Goal: Information Seeking & Learning: Learn about a topic

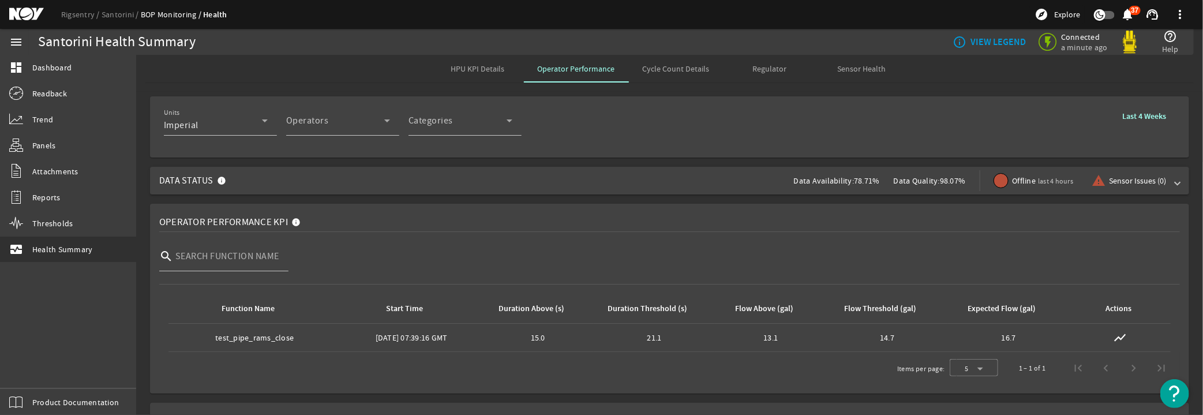
scroll to position [606, 0]
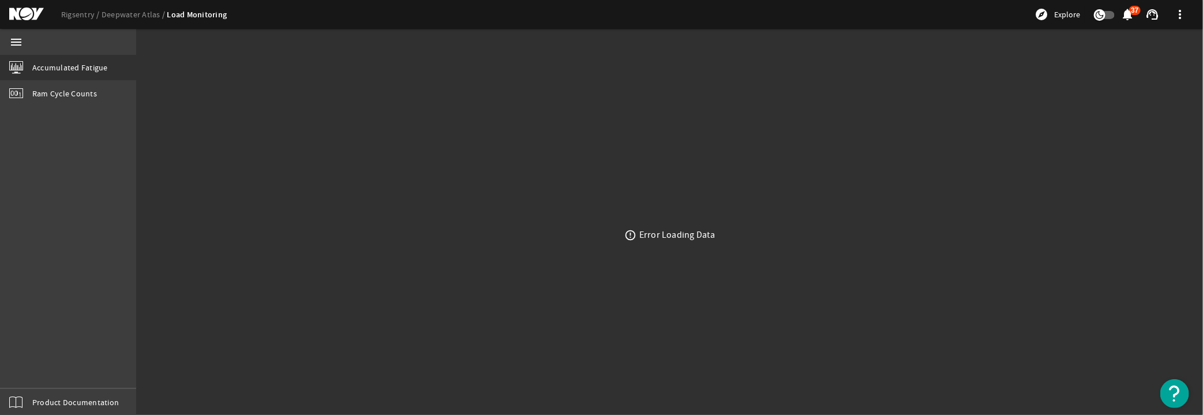
click at [83, 8] on div "Rigsentry Deepwater Atlas Load Monitoring explore Explore notifications 37 supp…" at bounding box center [601, 14] width 1203 height 29
click at [80, 10] on link "Rigsentry" at bounding box center [81, 14] width 40 height 10
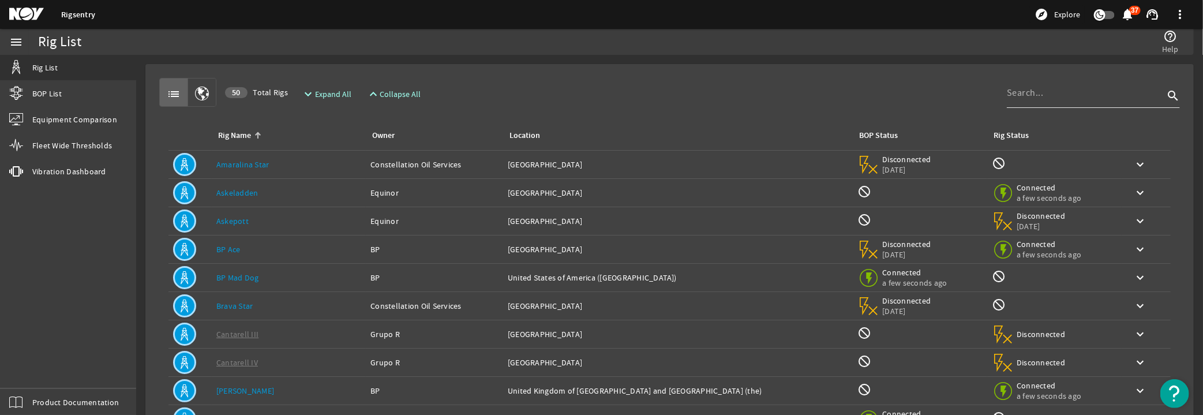
click at [1056, 95] on input at bounding box center [1085, 93] width 157 height 14
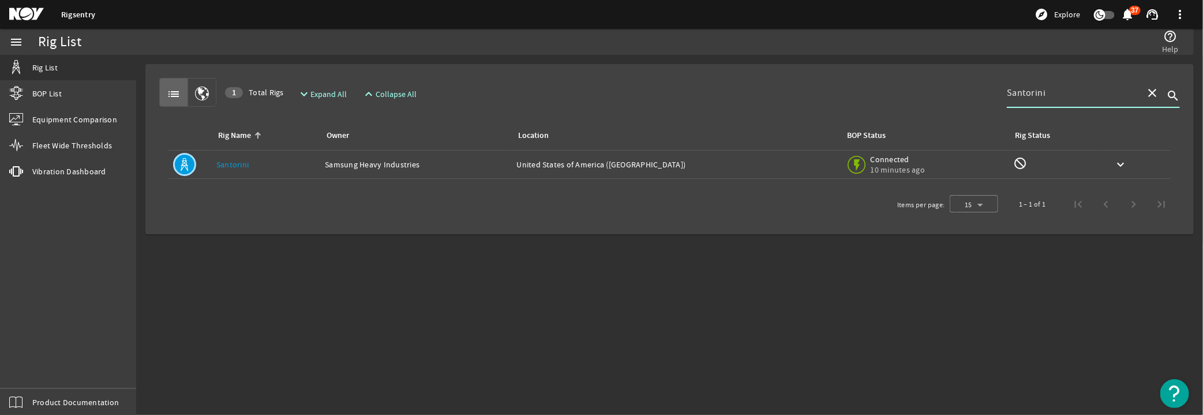
type input "Santorini"
click at [251, 160] on div "Rig Name: Santorini" at bounding box center [265, 165] width 99 height 12
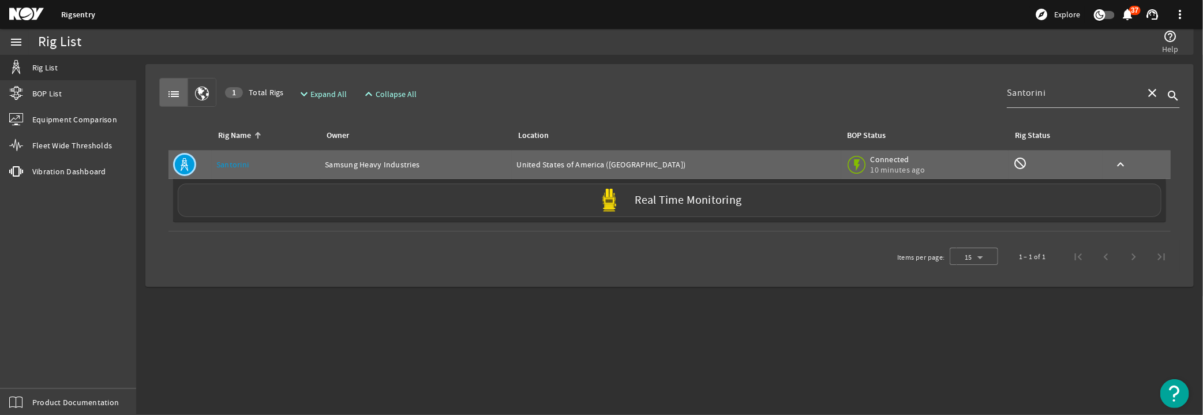
click at [509, 205] on div "Real Time Monitoring" at bounding box center [669, 199] width 983 height 33
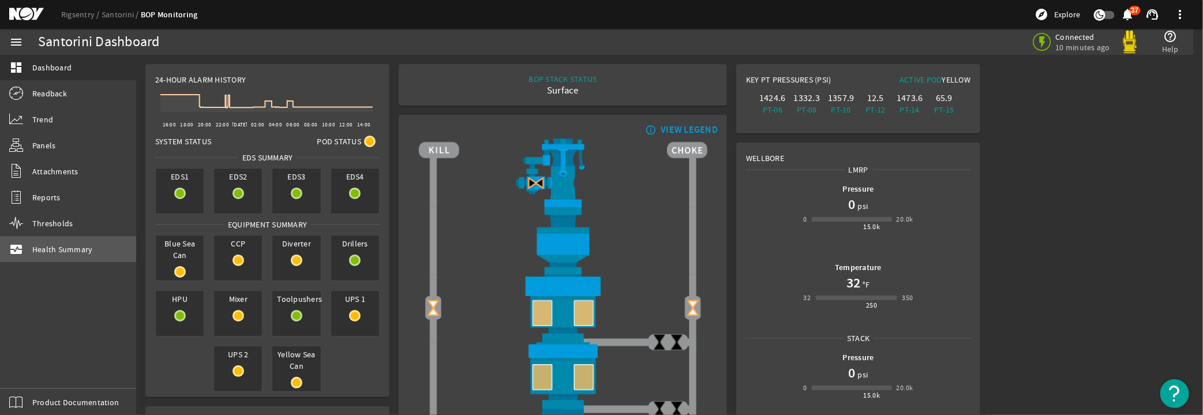
click at [92, 241] on link "monitor_heart Health Summary" at bounding box center [68, 248] width 136 height 25
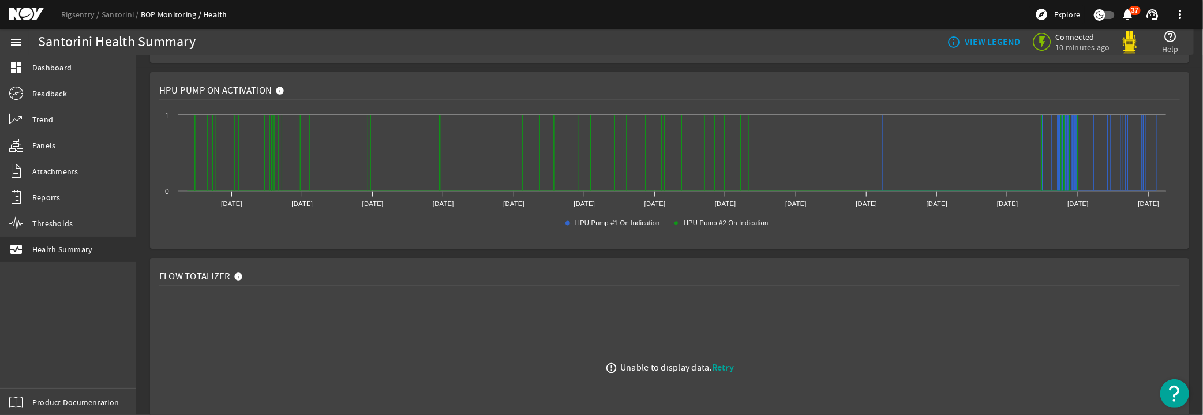
scroll to position [970, 0]
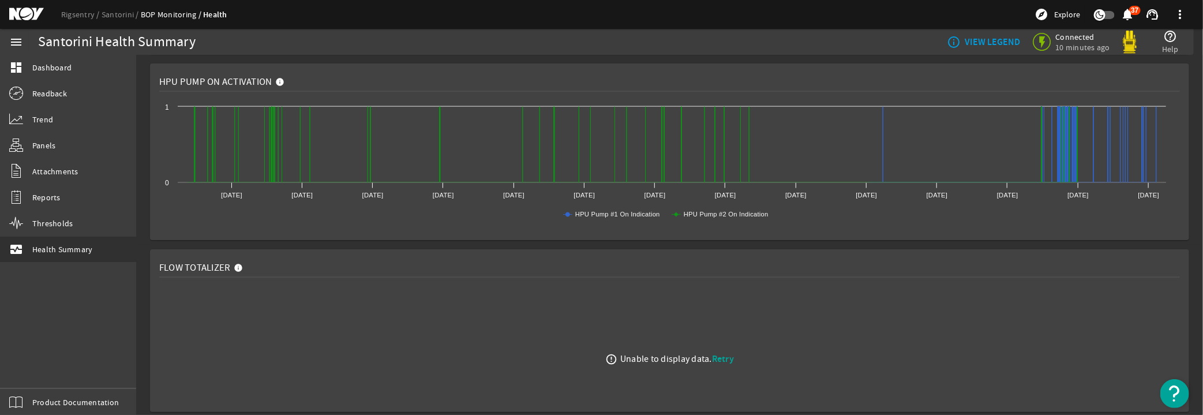
click at [721, 354] on span "Retry" at bounding box center [723, 358] width 22 height 12
click at [729, 359] on span "Retry" at bounding box center [723, 358] width 22 height 12
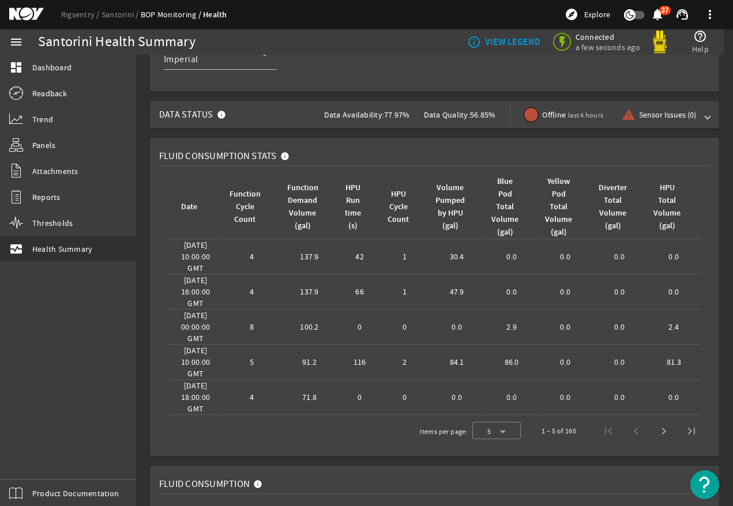
scroll to position [0, 0]
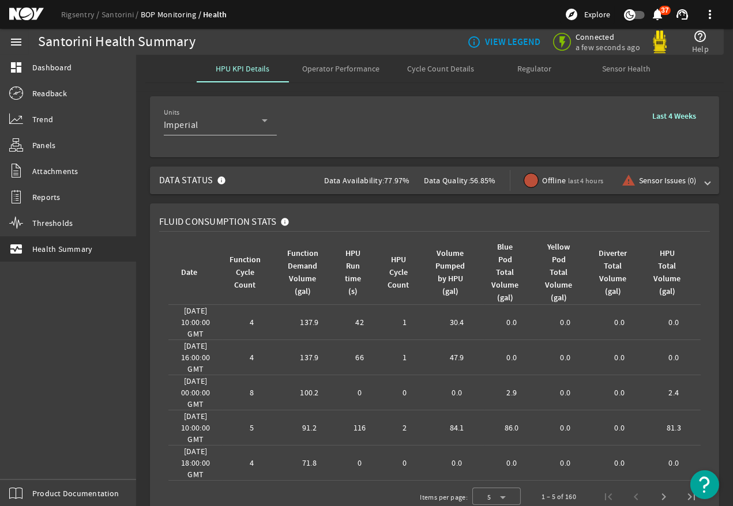
click at [677, 108] on span at bounding box center [674, 116] width 62 height 28
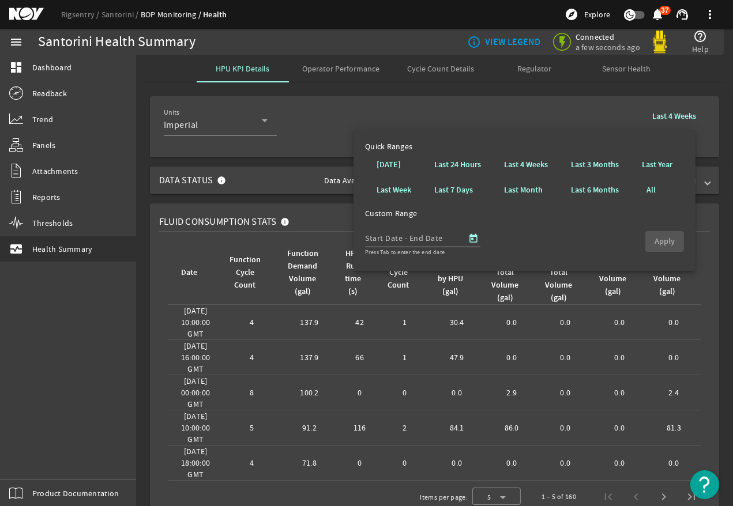
click at [450, 167] on b "Last 24 Hours" at bounding box center [457, 165] width 47 height 12
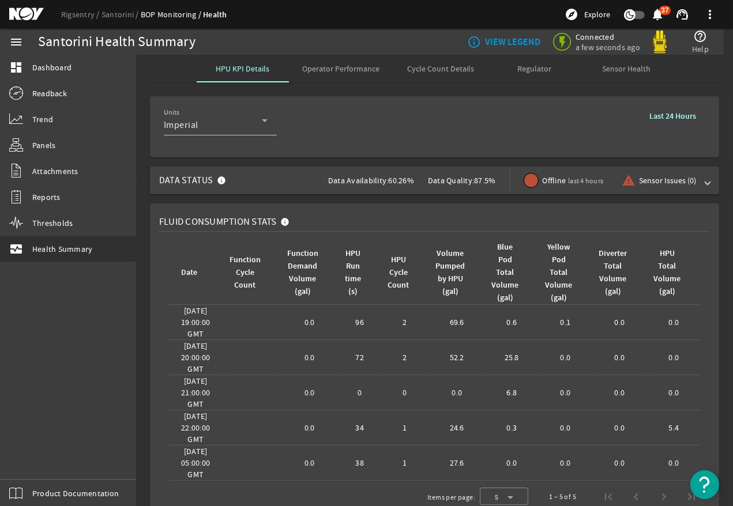
click at [674, 126] on span at bounding box center [672, 116] width 65 height 28
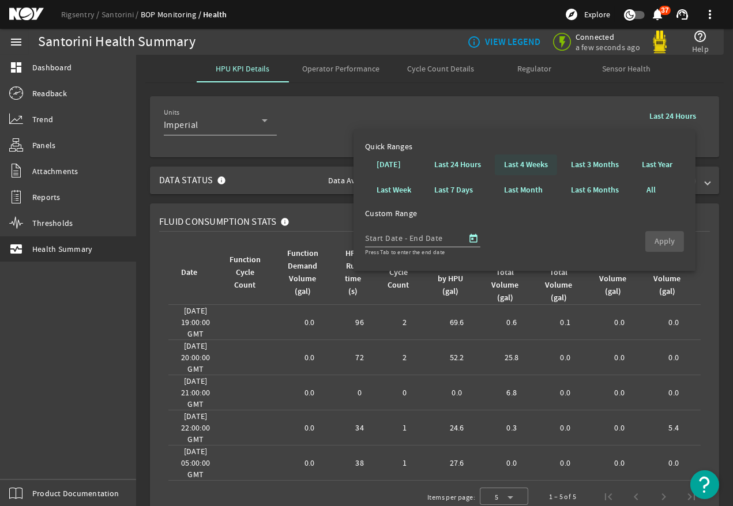
click at [519, 163] on b "Last 4 Weeks" at bounding box center [526, 165] width 44 height 12
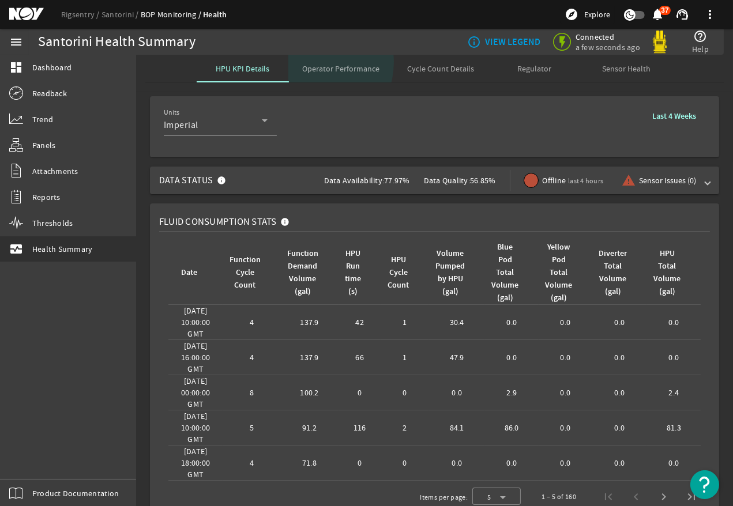
click at [303, 62] on span "Operator Performance" at bounding box center [341, 69] width 77 height 28
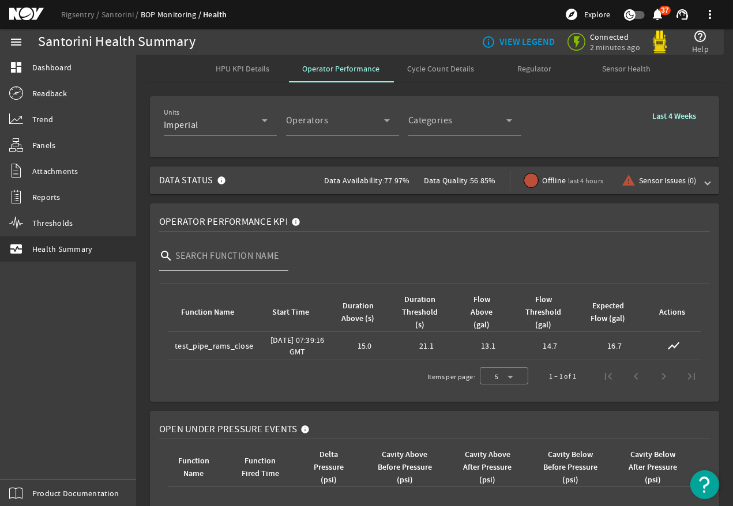
click at [525, 271] on div "search" at bounding box center [434, 262] width 551 height 43
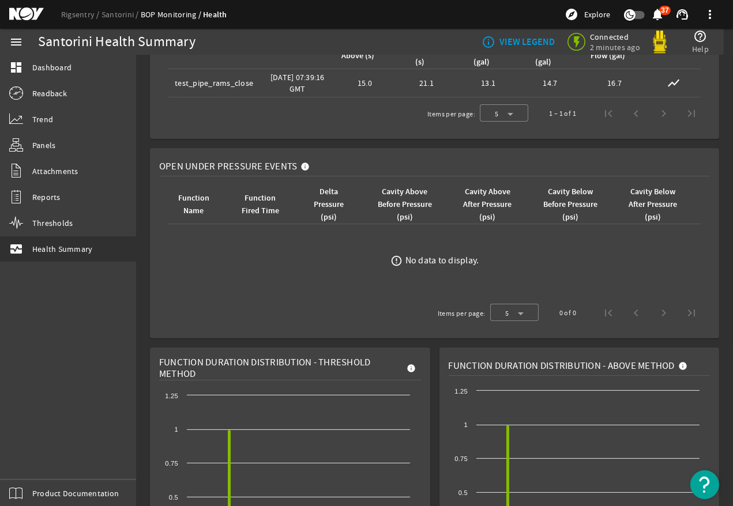
scroll to position [256, 0]
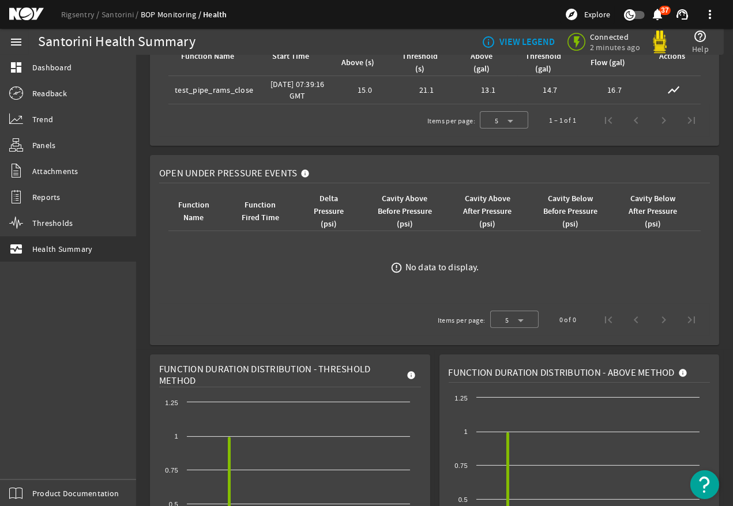
click at [598, 322] on div "0 of 0" at bounding box center [626, 320] width 160 height 28
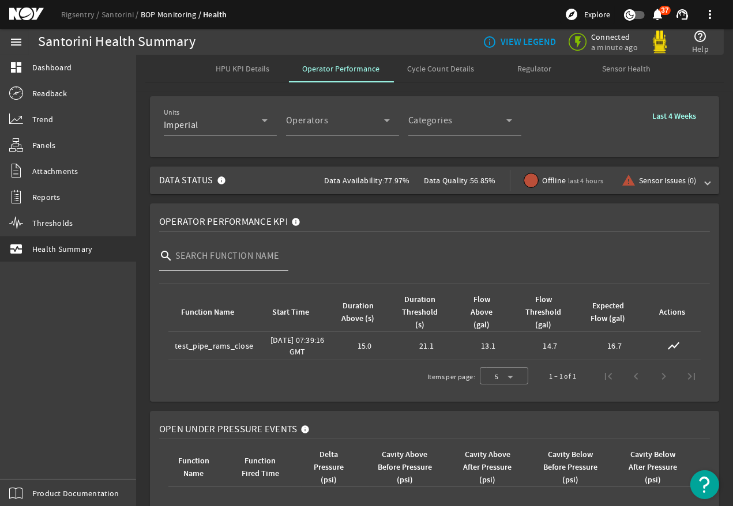
scroll to position [0, 0]
click at [434, 68] on span "Cycle Count Details" at bounding box center [441, 69] width 67 height 8
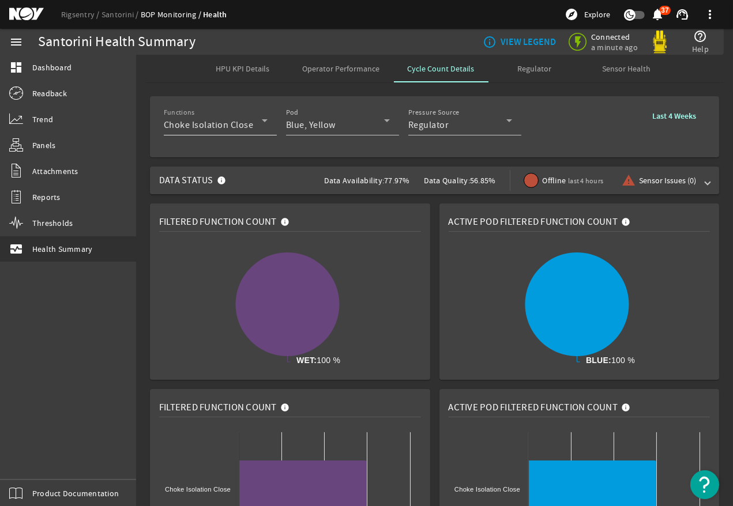
click at [235, 117] on div "Functions Choke Isolation Close" at bounding box center [216, 121] width 104 height 30
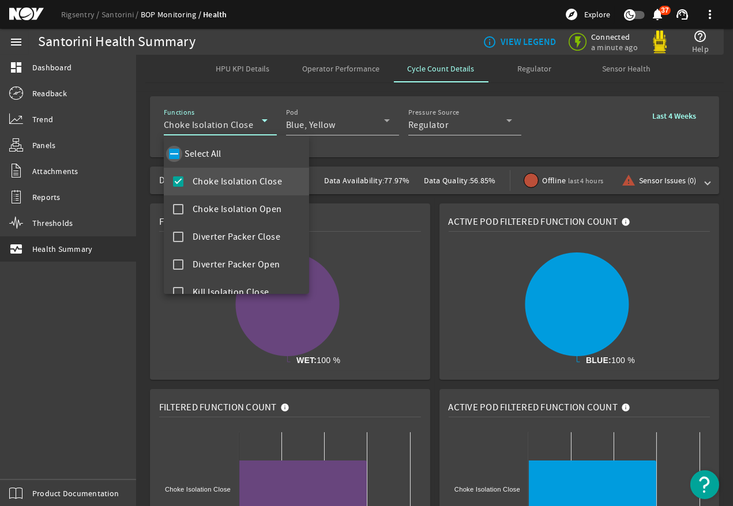
click at [170, 149] on input "Select All" at bounding box center [174, 154] width 16 height 16
checkbox input "true"
click at [404, 157] on div at bounding box center [366, 253] width 733 height 506
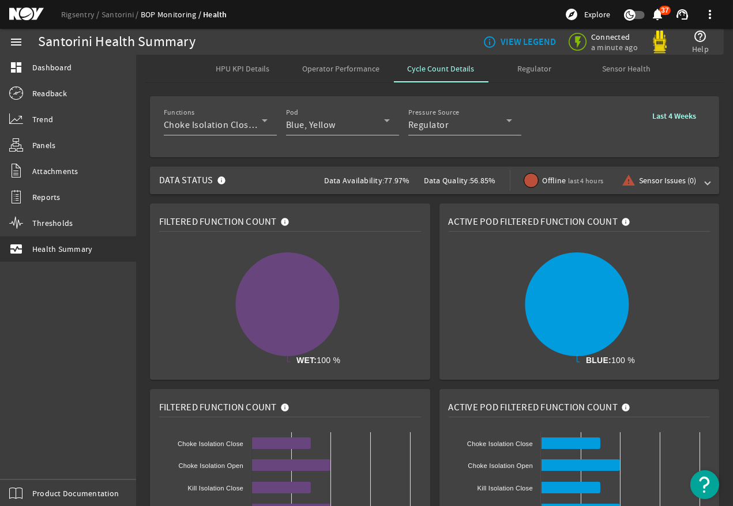
click at [694, 181] on span "Data Status Data Availability: 77.97% Data Quality: 56.85% Offline last 4 hours…" at bounding box center [432, 181] width 546 height 28
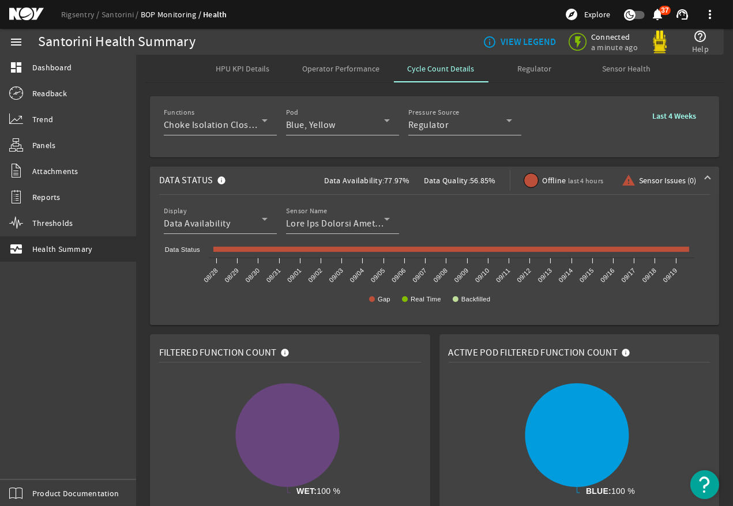
click at [705, 177] on span at bounding box center [707, 181] width 5 height 12
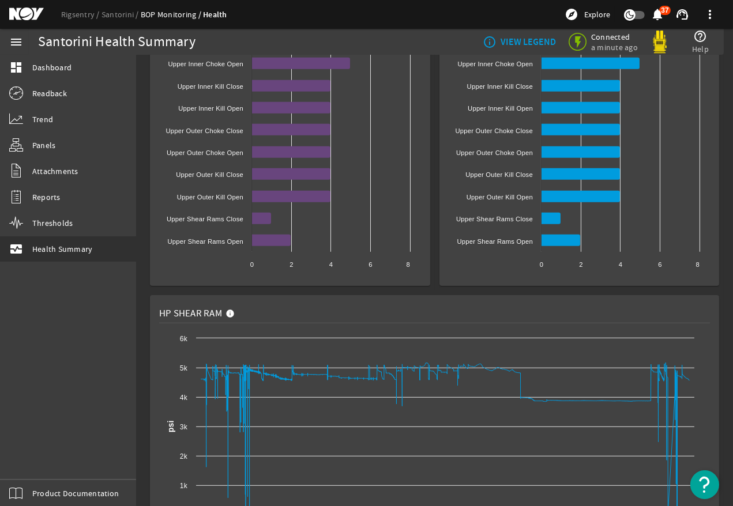
scroll to position [961, 0]
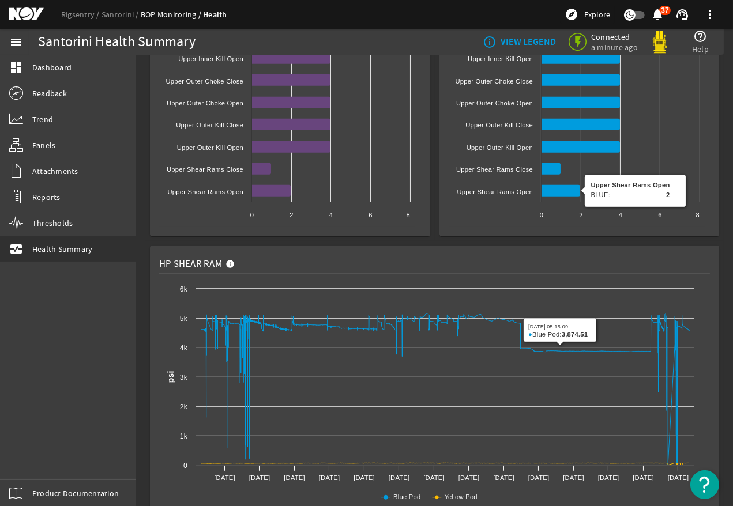
click at [556, 193] on icon at bounding box center [560, 191] width 39 height 12
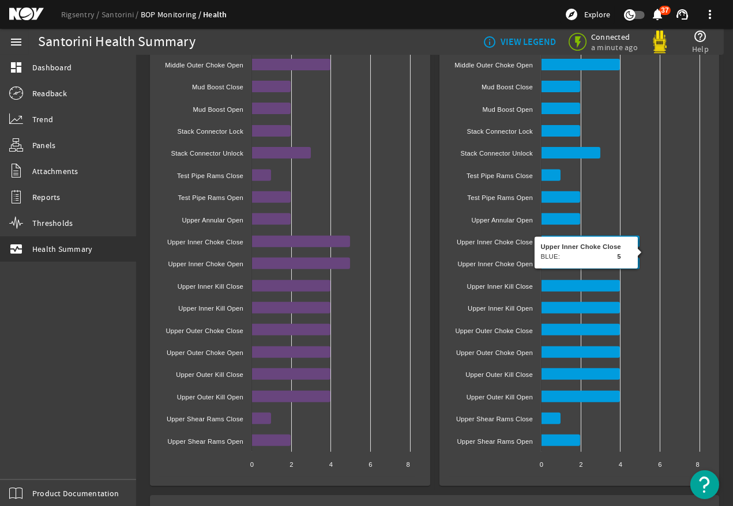
scroll to position [705, 0]
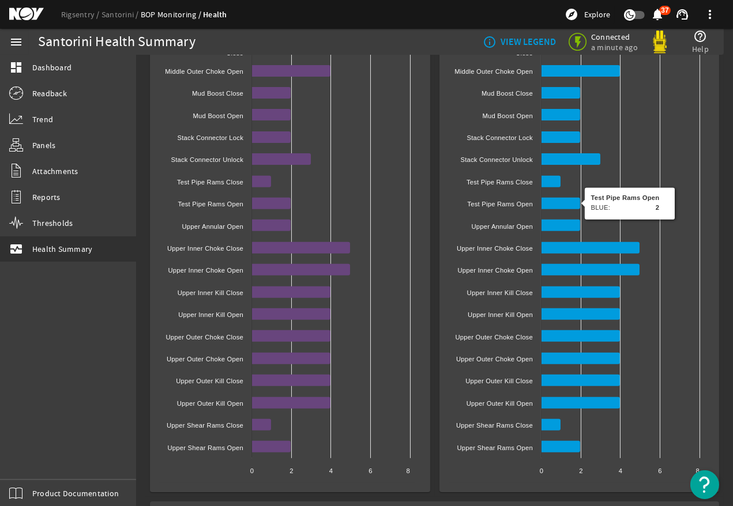
drag, startPoint x: 561, startPoint y: 200, endPoint x: 567, endPoint y: 200, distance: 6.3
click at [560, 200] on icon at bounding box center [560, 204] width 39 height 12
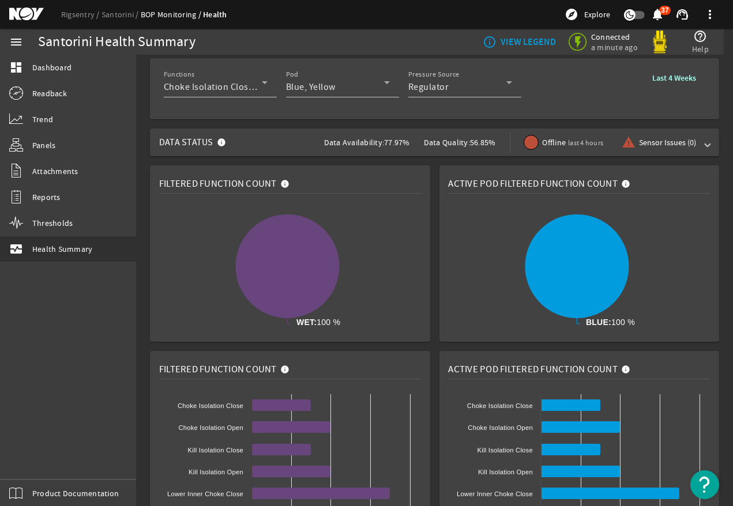
scroll to position [0, 0]
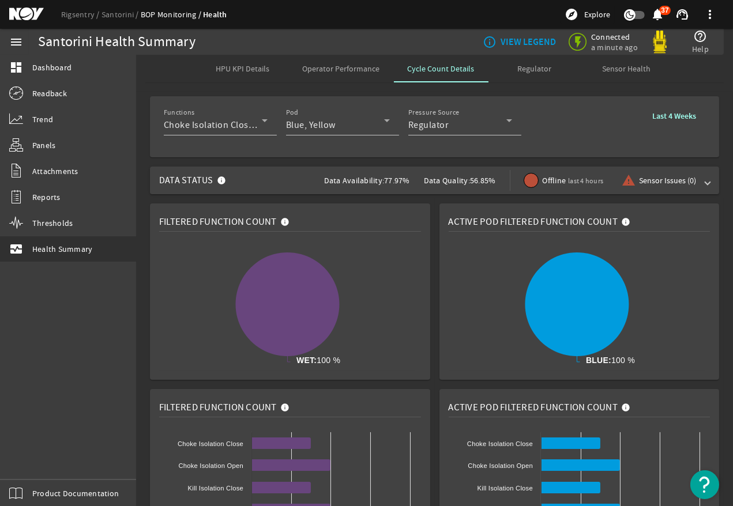
click at [530, 65] on span "Regulator" at bounding box center [534, 69] width 34 height 8
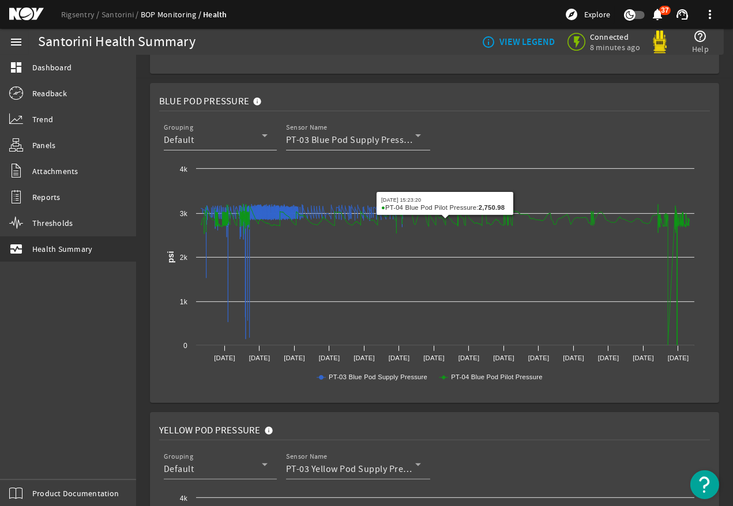
scroll to position [657, 0]
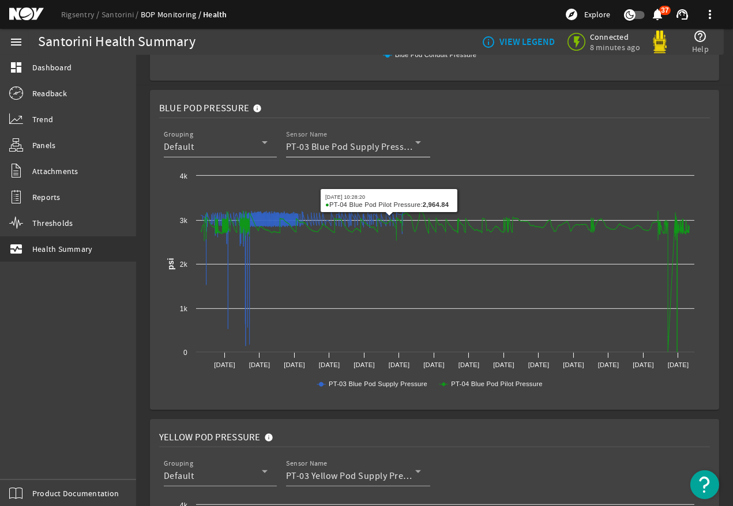
click at [369, 132] on div "Sensor Name PT-03 Blue Pod Supply Pressure, PT-04 Blue Pod Pilot Pressure" at bounding box center [353, 142] width 135 height 30
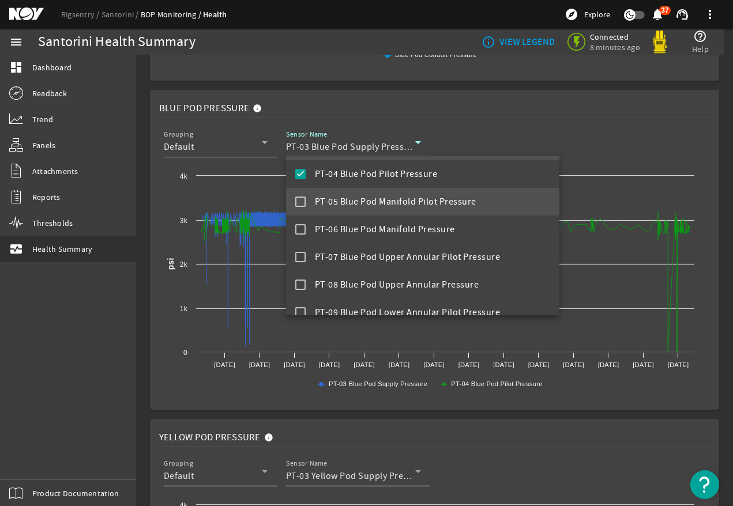
scroll to position [128, 0]
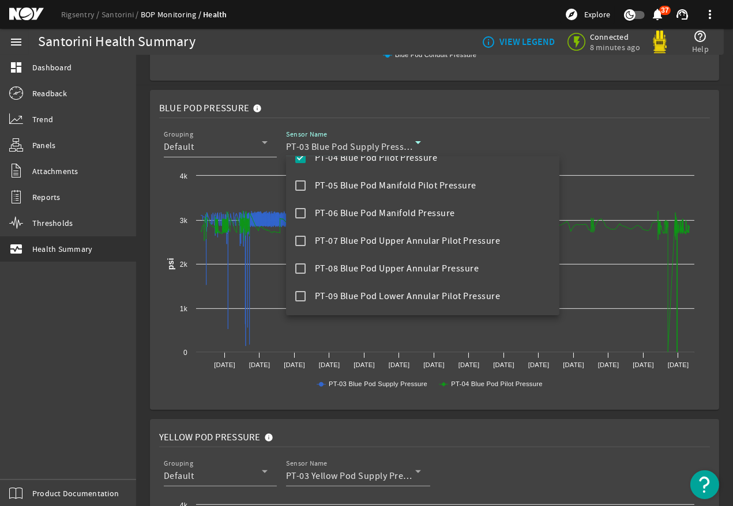
click at [560, 106] on div at bounding box center [366, 253] width 733 height 506
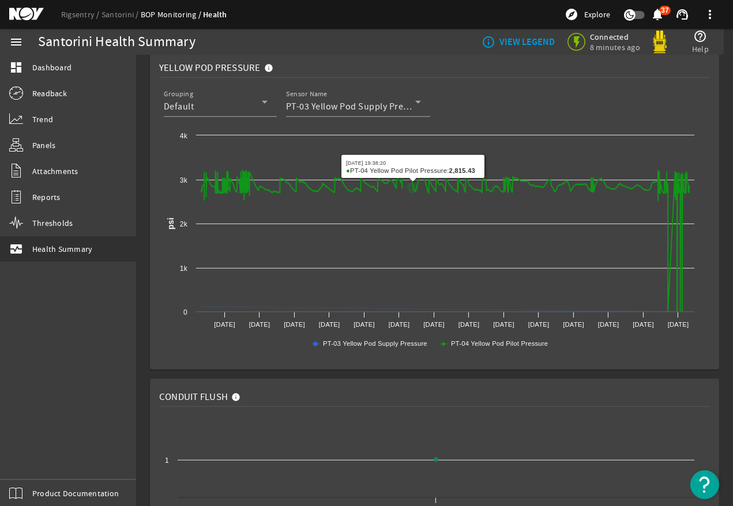
scroll to position [1079, 0]
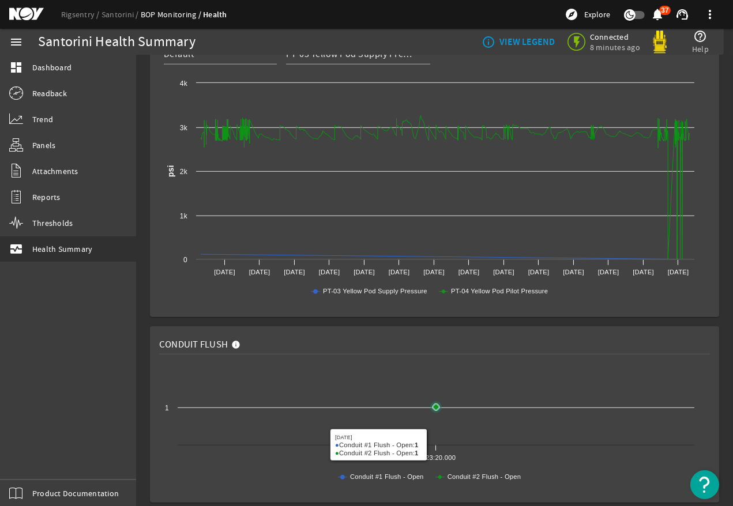
click at [487, 414] on icon "Created with Highcharts 11.1.0 Conduit #1 Flush - Open Conduit #2 Flush - Open …" at bounding box center [429, 429] width 541 height 130
click at [603, 414] on icon "Created with Highcharts 11.1.0 Conduit #1 Flush - Open Conduit #2 Flush - Open …" at bounding box center [429, 429] width 541 height 130
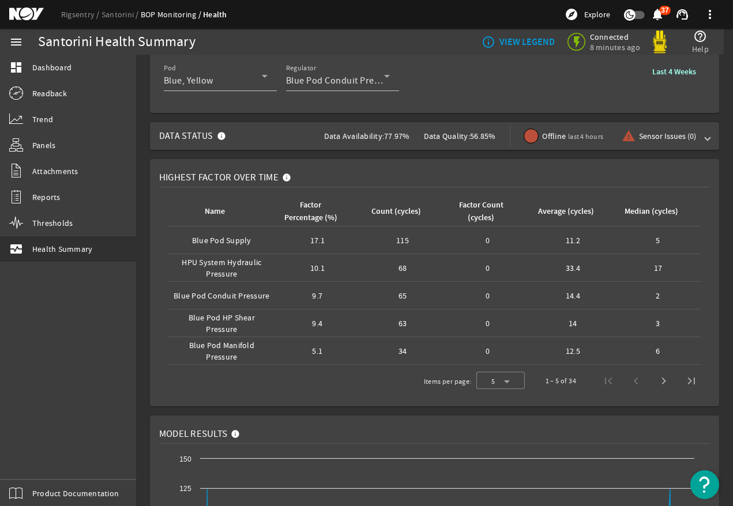
scroll to position [0, 0]
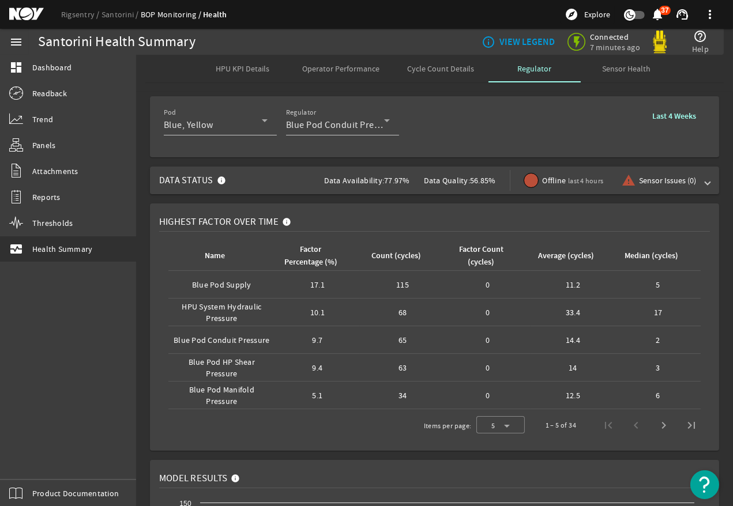
click at [512, 147] on div "Pod Blue, Yellow Regulator Blue Pod Conduit Pressure Last 4 Weeks" at bounding box center [435, 127] width 542 height 43
click at [619, 62] on span "Sensor Health" at bounding box center [627, 69] width 48 height 28
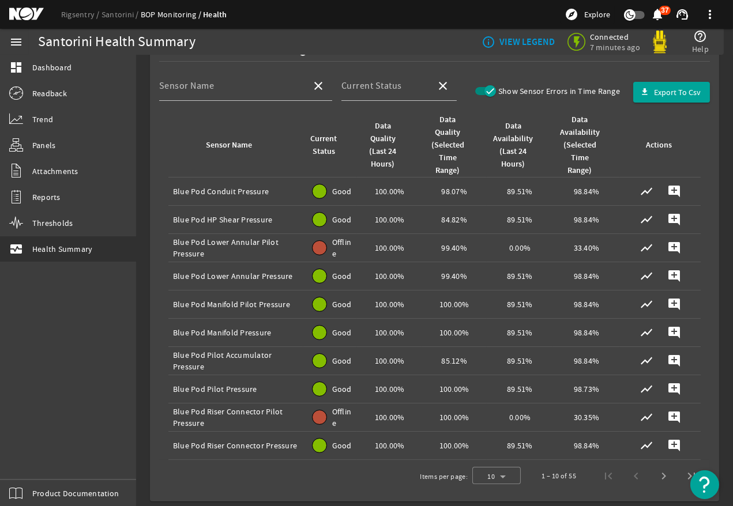
scroll to position [248, 0]
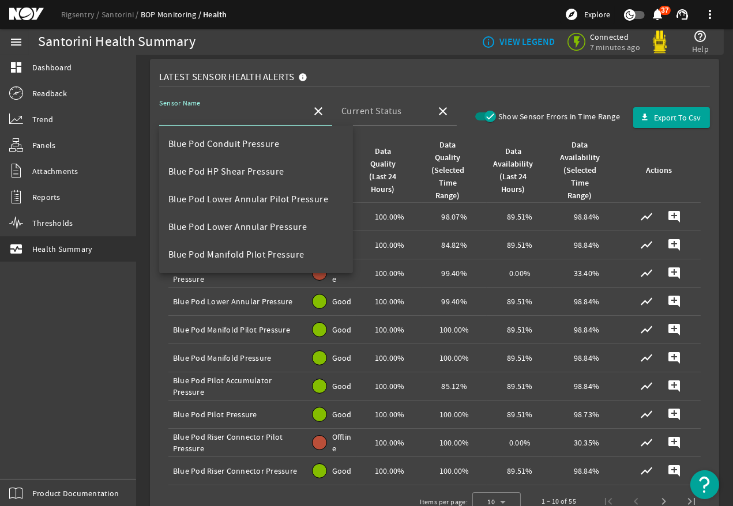
click at [263, 113] on input "Sensor Name" at bounding box center [230, 116] width 143 height 14
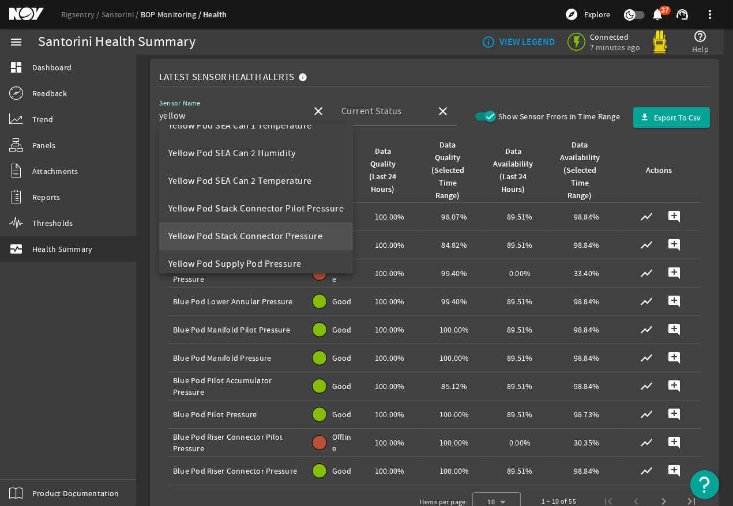
scroll to position [387, 0]
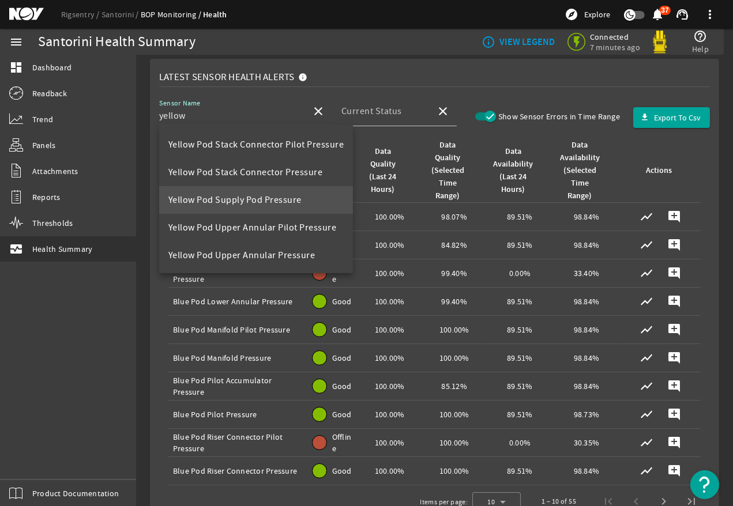
click at [289, 204] on span "Yellow Pod Supply Pod Pressure" at bounding box center [234, 200] width 133 height 12
type input "Yellow Pod Supply Pod Pressure"
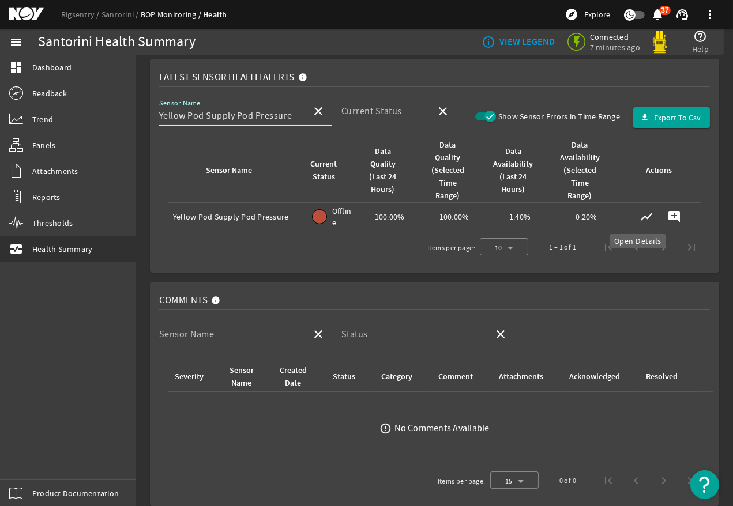
click at [640, 213] on mat-icon "show_chart" at bounding box center [647, 217] width 14 height 14
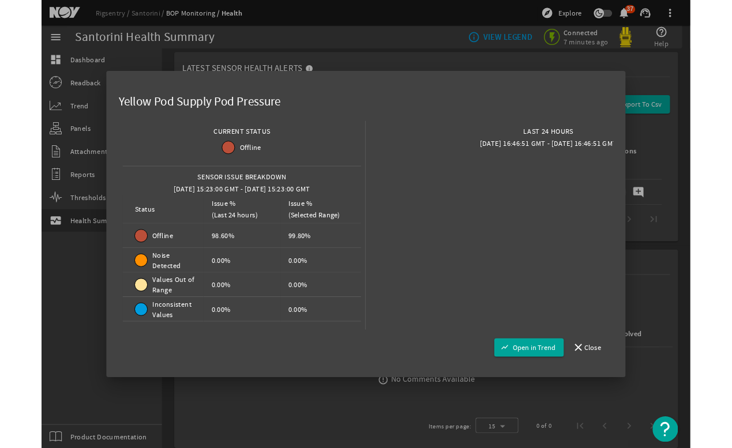
scroll to position [0, 133]
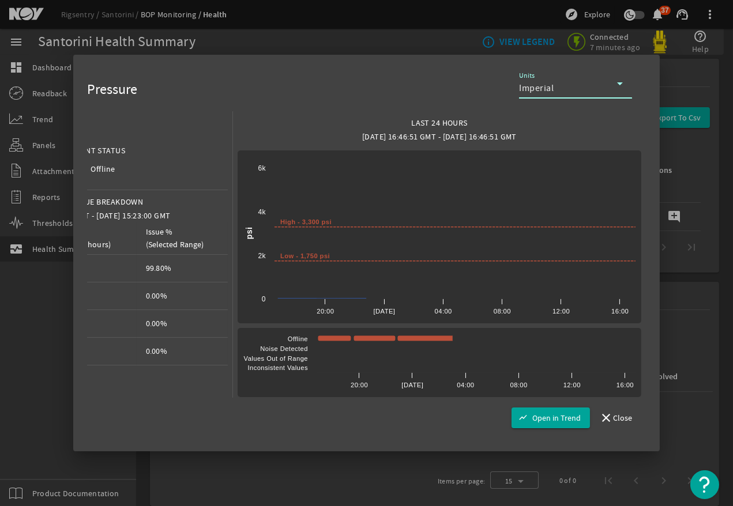
click at [418, 375] on rect at bounding box center [440, 362] width 404 height 69
